Goal: Information Seeking & Learning: Learn about a topic

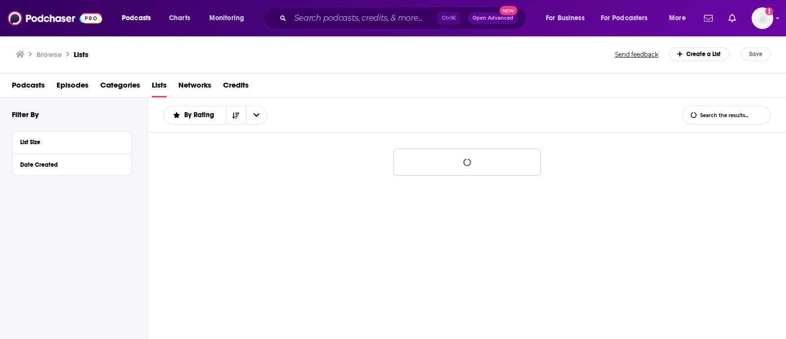
click at [278, 24] on div "Ctrl K Open Advanced New" at bounding box center [394, 18] width 263 height 23
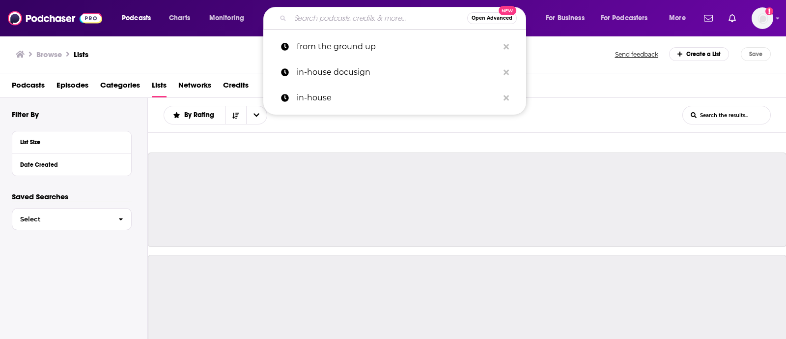
click at [305, 16] on input "Search podcasts, credits, & more..." at bounding box center [378, 18] width 177 height 16
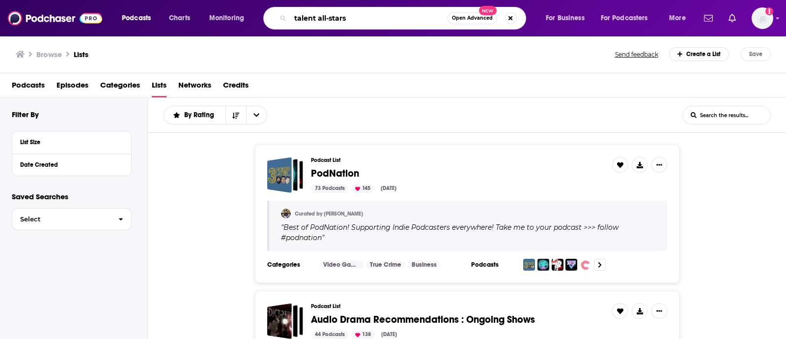
type input "talent all-stars"
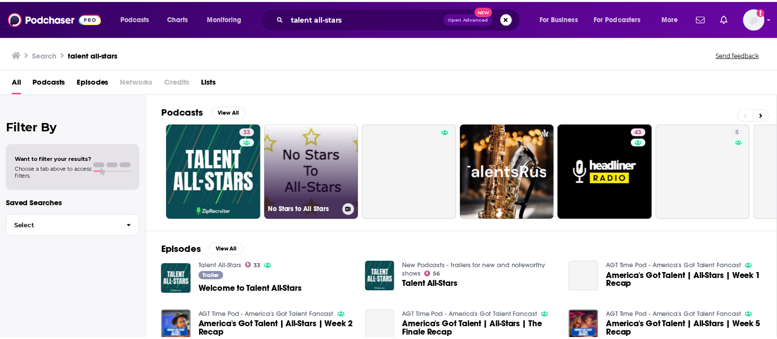
scroll to position [16, 0]
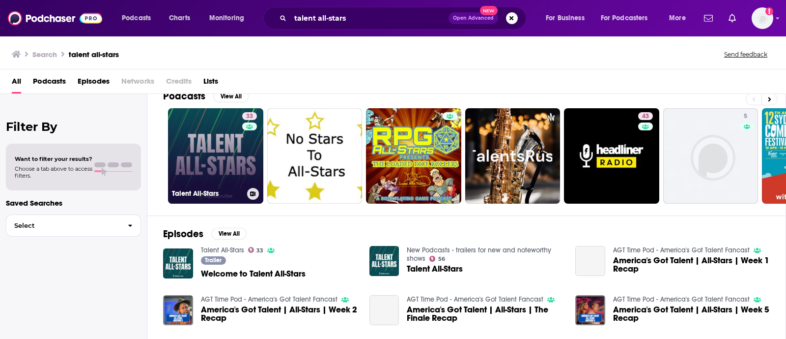
click at [221, 174] on link "33 Talent All-Stars" at bounding box center [215, 155] width 95 height 95
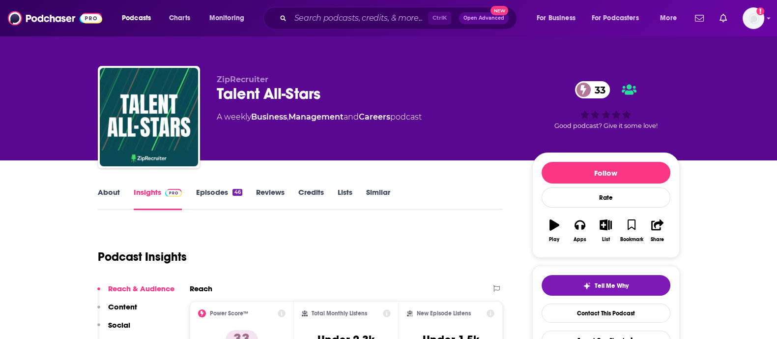
click at [313, 191] on link "Credits" at bounding box center [311, 198] width 26 height 23
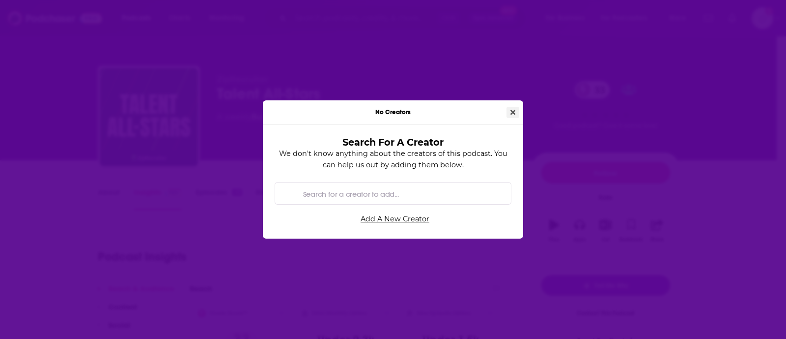
click at [511, 115] on icon "Close" at bounding box center [513, 112] width 5 height 7
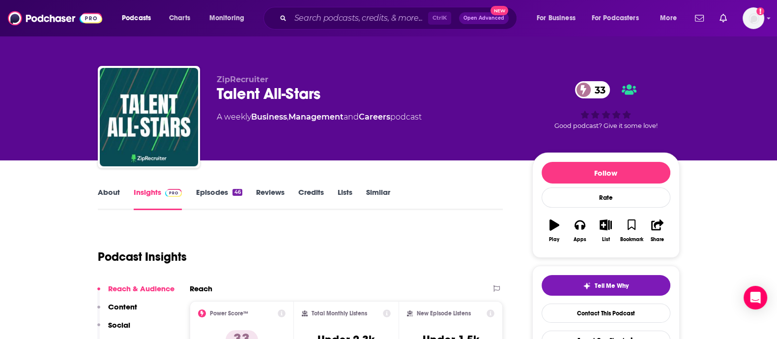
click at [284, 197] on link "Reviews" at bounding box center [270, 198] width 29 height 23
